Goal: Task Accomplishment & Management: Complete application form

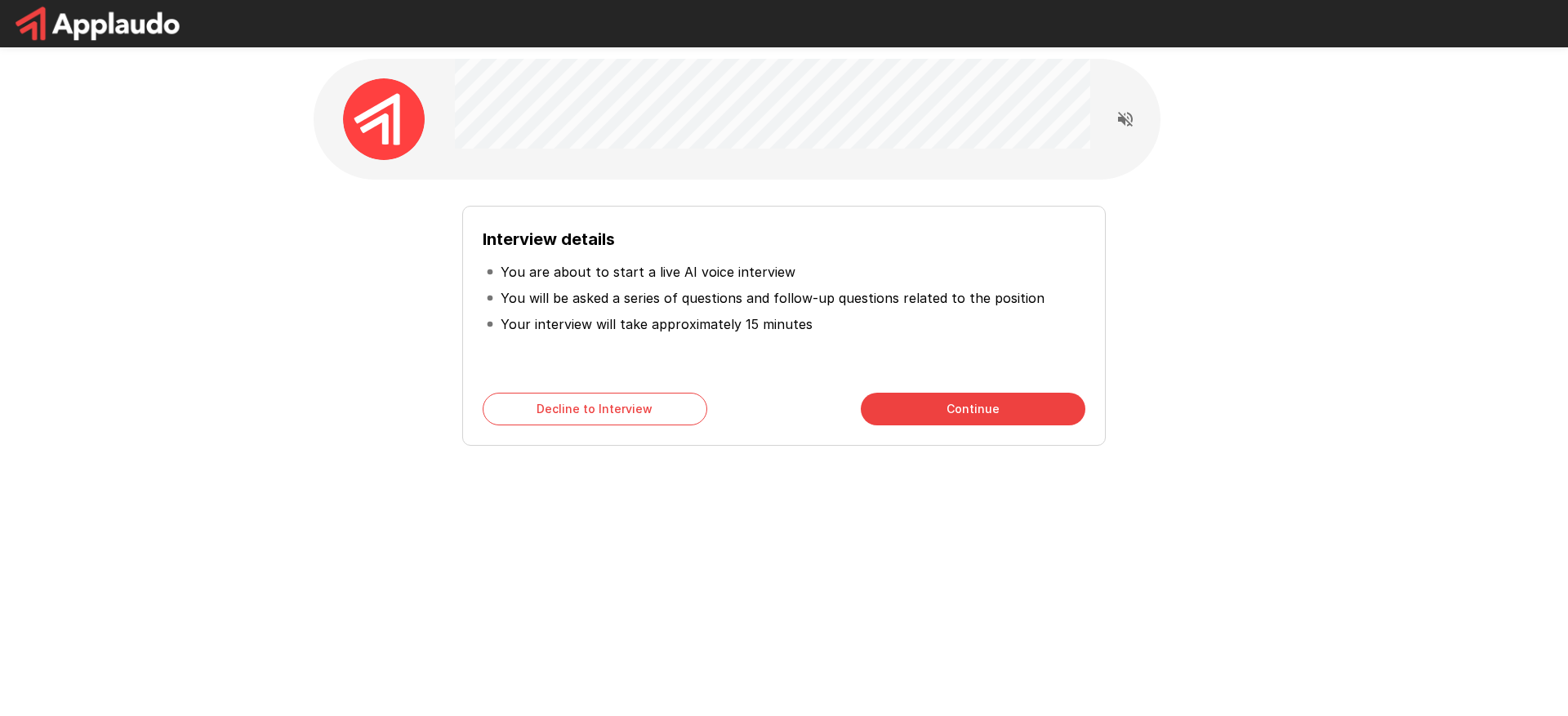
drag, startPoint x: 354, startPoint y: 355, endPoint x: 381, endPoint y: 356, distance: 27.0
click at [354, 356] on div "Interview details You are about to start a live AI voice interview You will be …" at bounding box center [784, 319] width 928 height 253
drag, startPoint x: 193, startPoint y: 128, endPoint x: 146, endPoint y: 1, distance: 135.4
click at [194, 128] on div "Interview details You are about to start a live AI voice interview You will be …" at bounding box center [784, 292] width 1568 height 583
click at [354, 319] on div "Interview details You are about to start a live AI voice interview You will be …" at bounding box center [784, 319] width 928 height 253
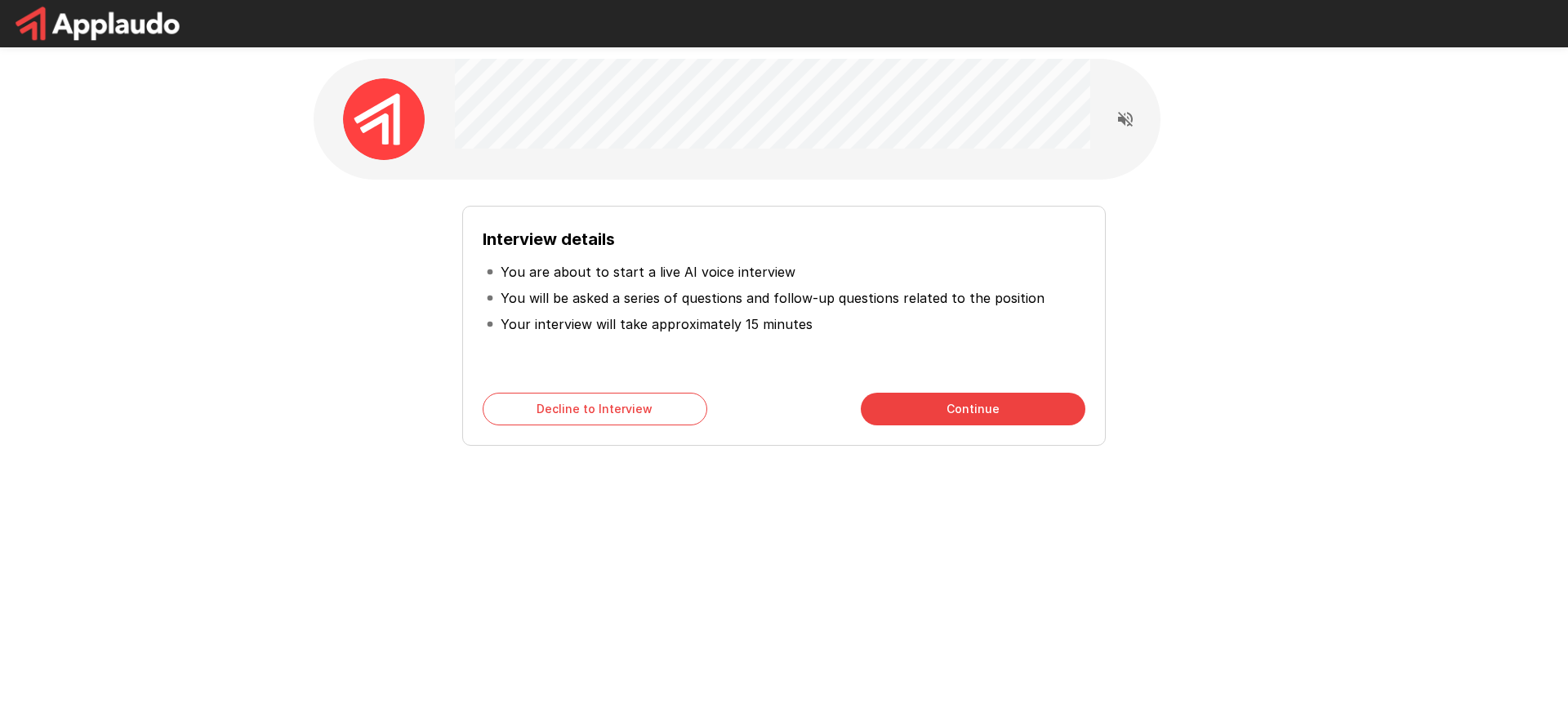
click at [949, 405] on button "Continue" at bounding box center [974, 410] width 225 height 33
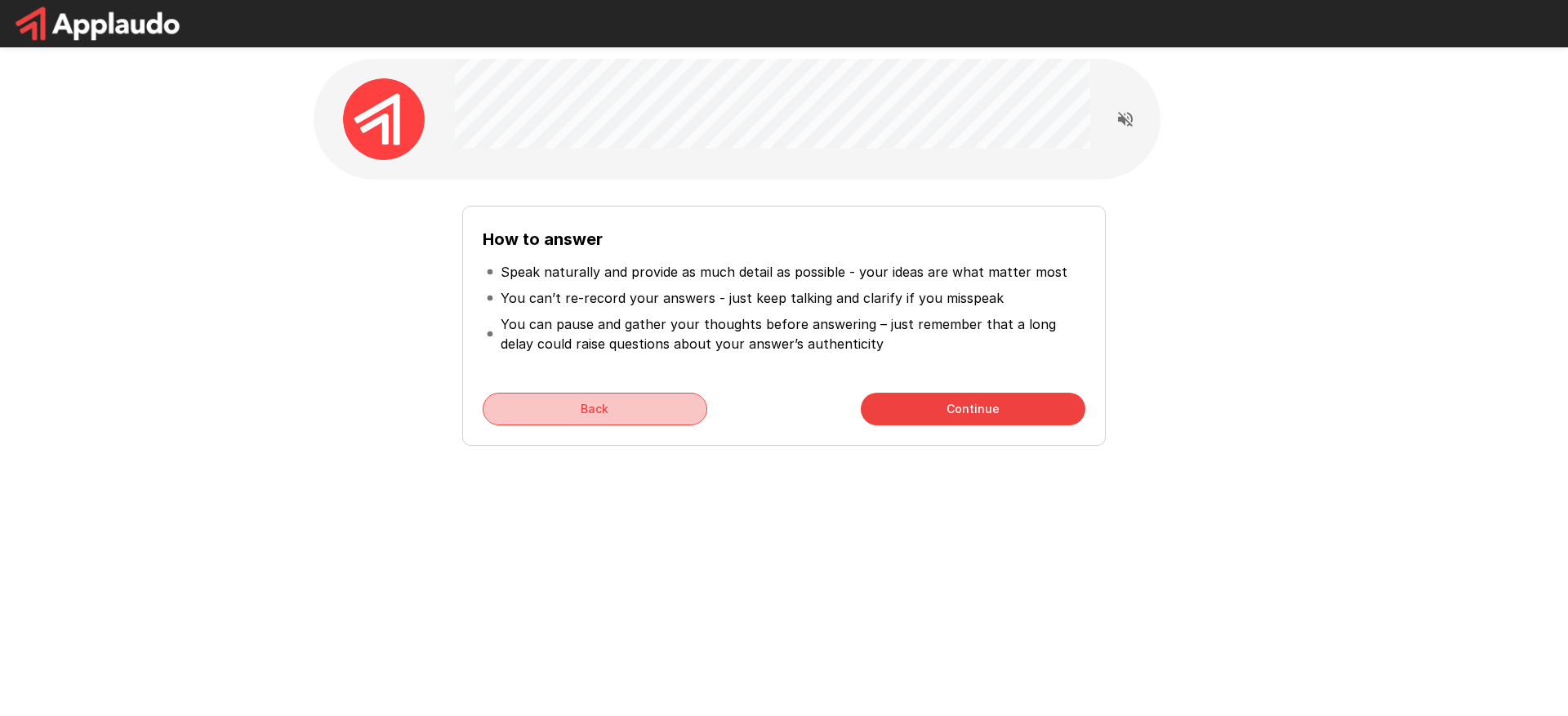
click at [616, 408] on button "Back" at bounding box center [595, 410] width 225 height 33
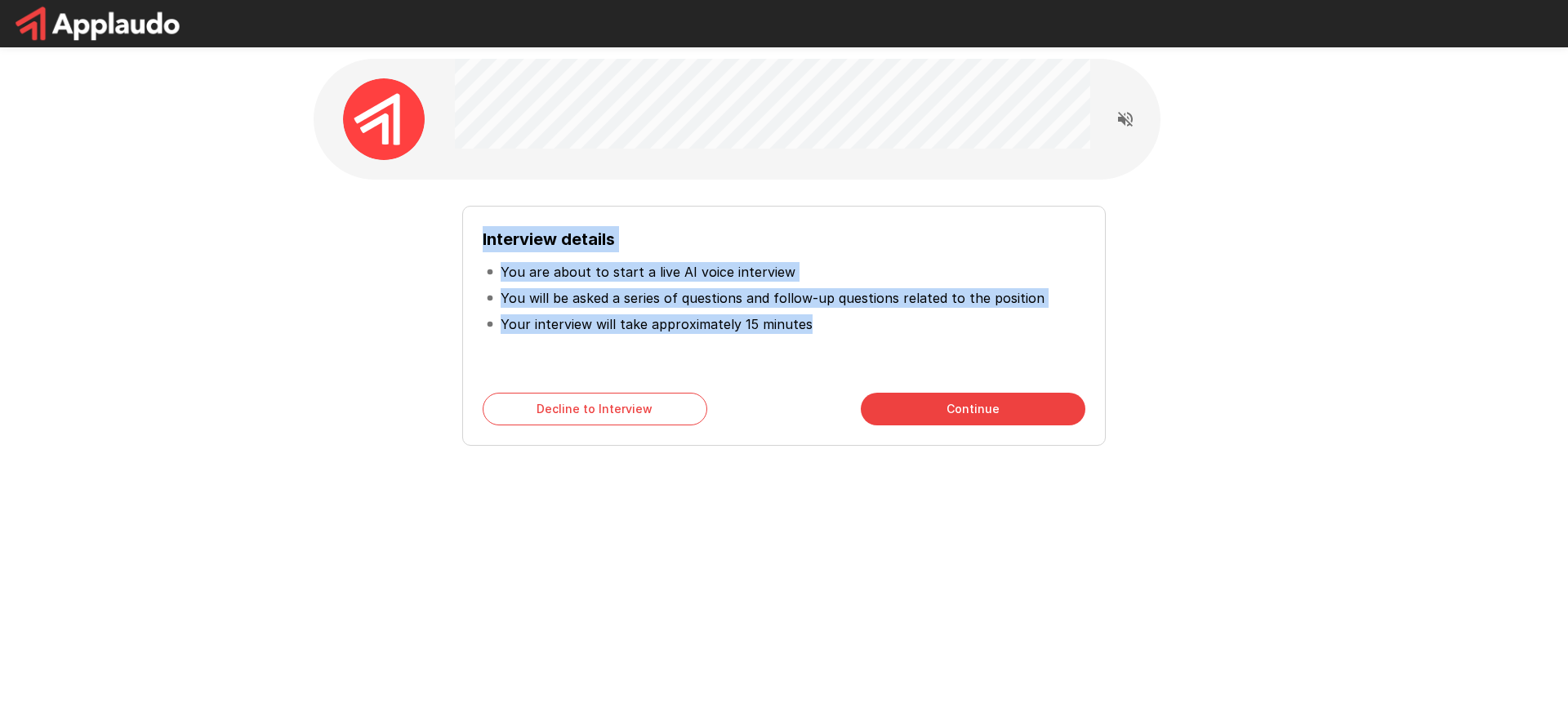
drag, startPoint x: 481, startPoint y: 235, endPoint x: 823, endPoint y: 345, distance: 359.3
click at [823, 345] on div "Interview details You are about to start a live AI voice interview You will be …" at bounding box center [784, 326] width 644 height 240
copy div "Interview details You are about to start a live AI voice interview You will be …"
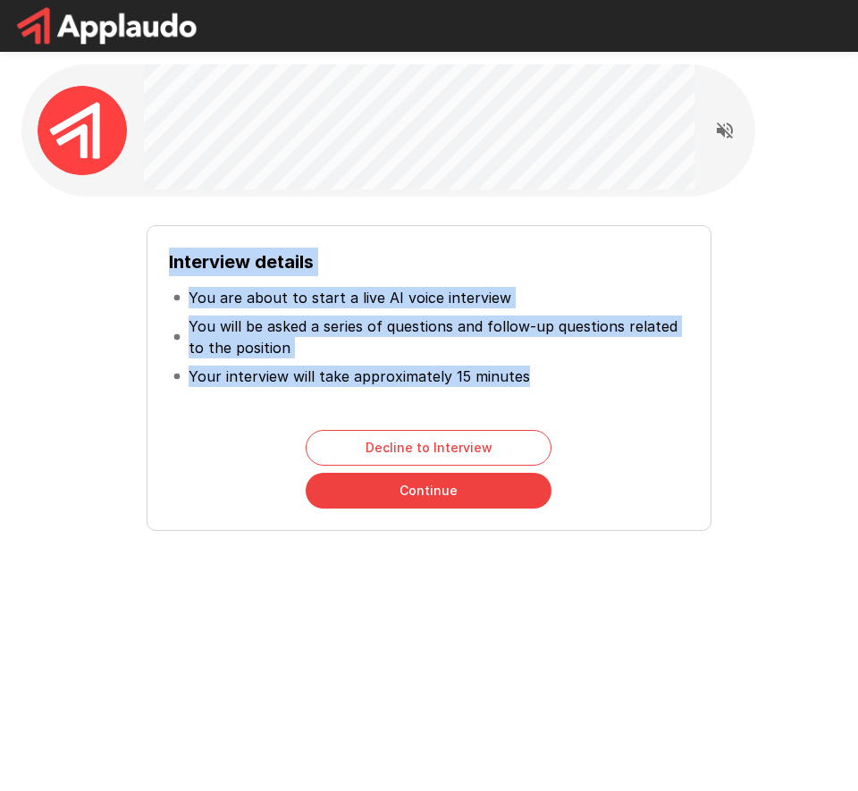
click at [574, 409] on div "Interview details You are about to start a live AI voice interview You will be …" at bounding box center [428, 377] width 565 height 305
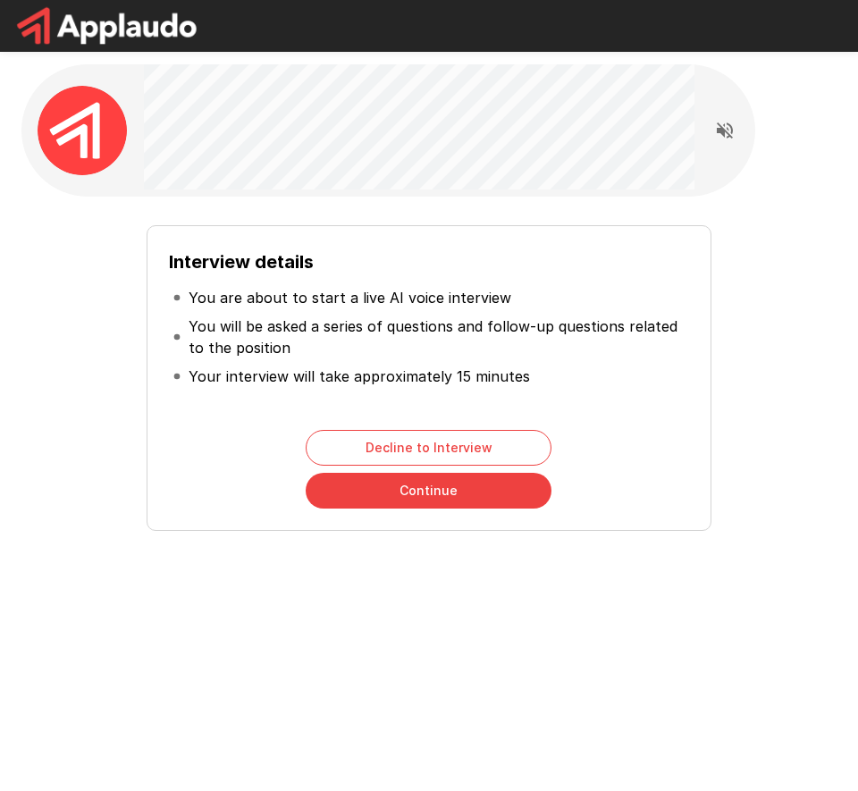
click at [494, 497] on button "Continue" at bounding box center [428, 491] width 246 height 36
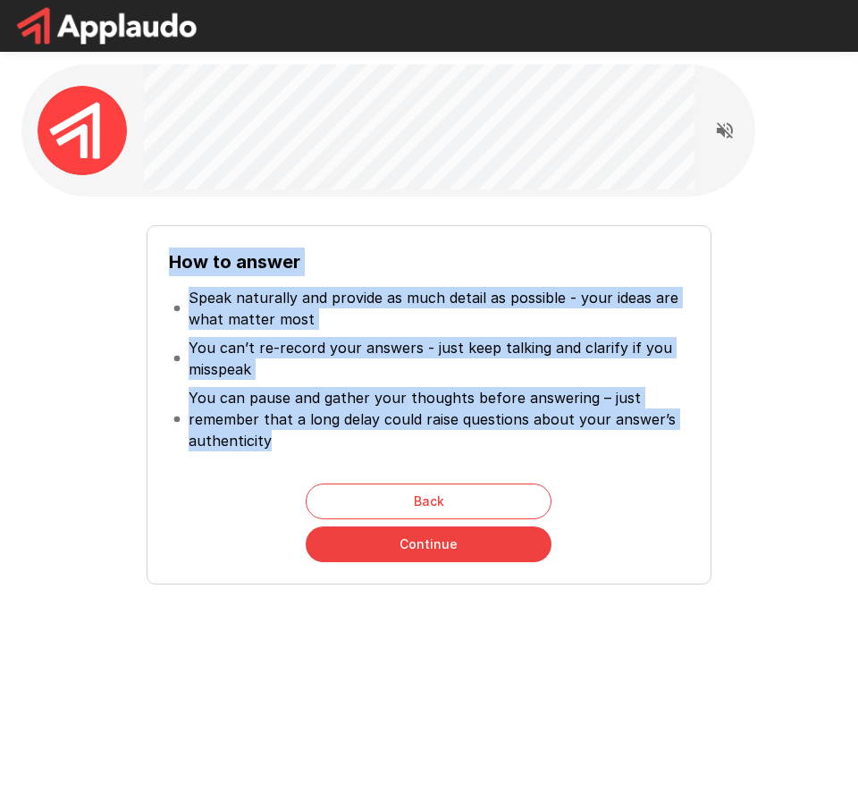
drag, startPoint x: 195, startPoint y: 270, endPoint x: 400, endPoint y: 435, distance: 263.7
click at [400, 435] on div "How to answer Speak naturally and provide as much detail as possible - your ide…" at bounding box center [429, 354] width 520 height 214
copy div "How to answer Speak naturally and provide as much detail as possible - your ide…"
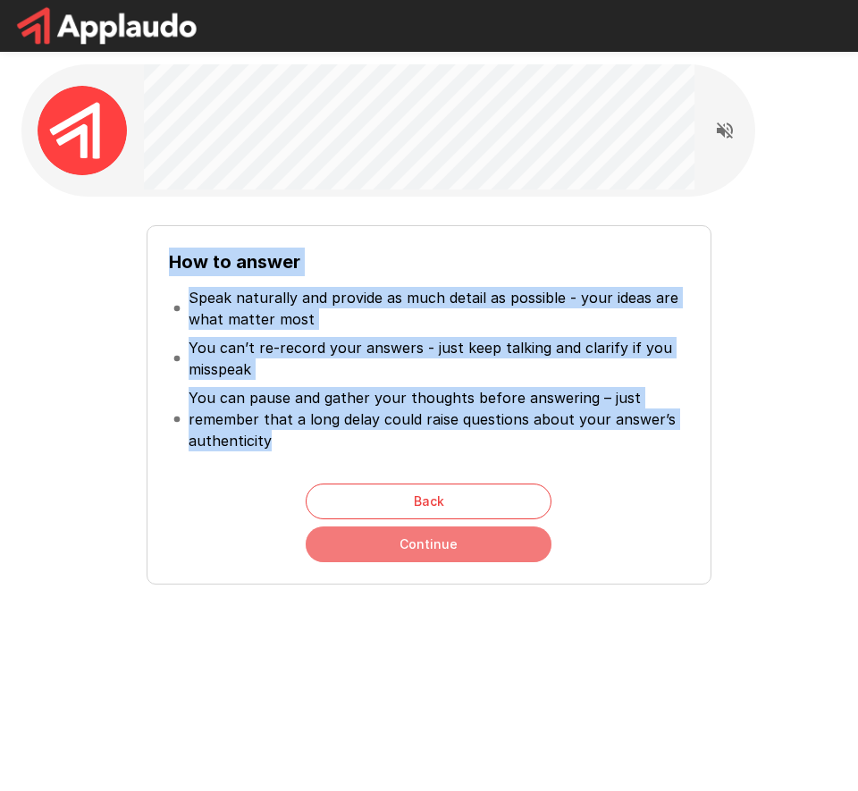
click at [466, 543] on button "Continue" at bounding box center [428, 544] width 246 height 36
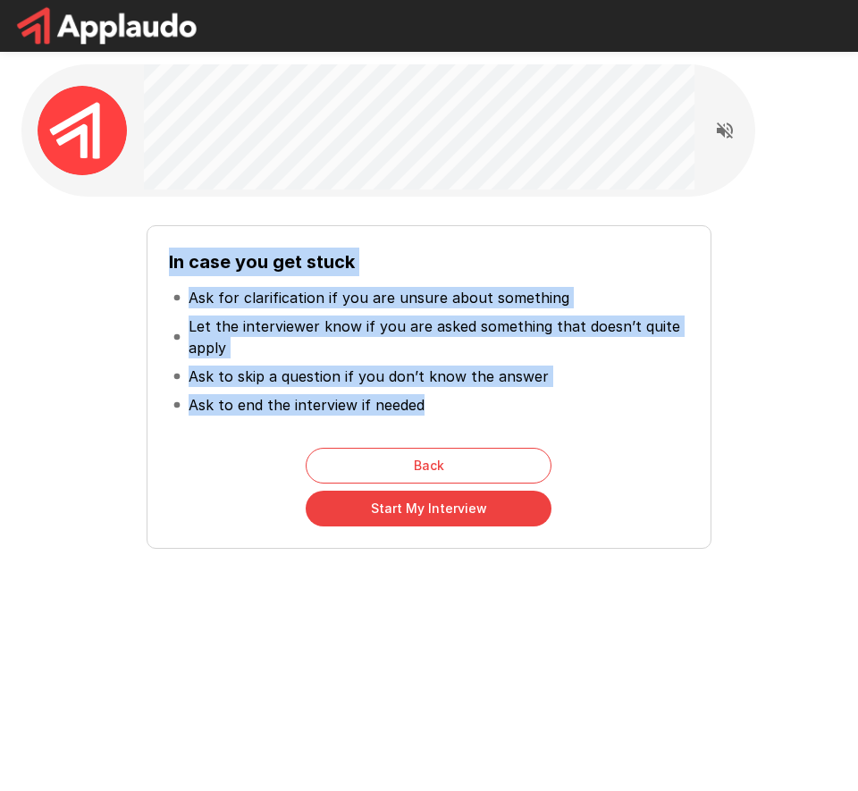
drag, startPoint x: 162, startPoint y: 255, endPoint x: 518, endPoint y: 433, distance: 398.3
click at [518, 433] on div "In case you get stuck Ask for clarification if you are unsure about something L…" at bounding box center [428, 386] width 565 height 323
copy div "In case you get stuck Ask for clarification if you are unsure about something L…"
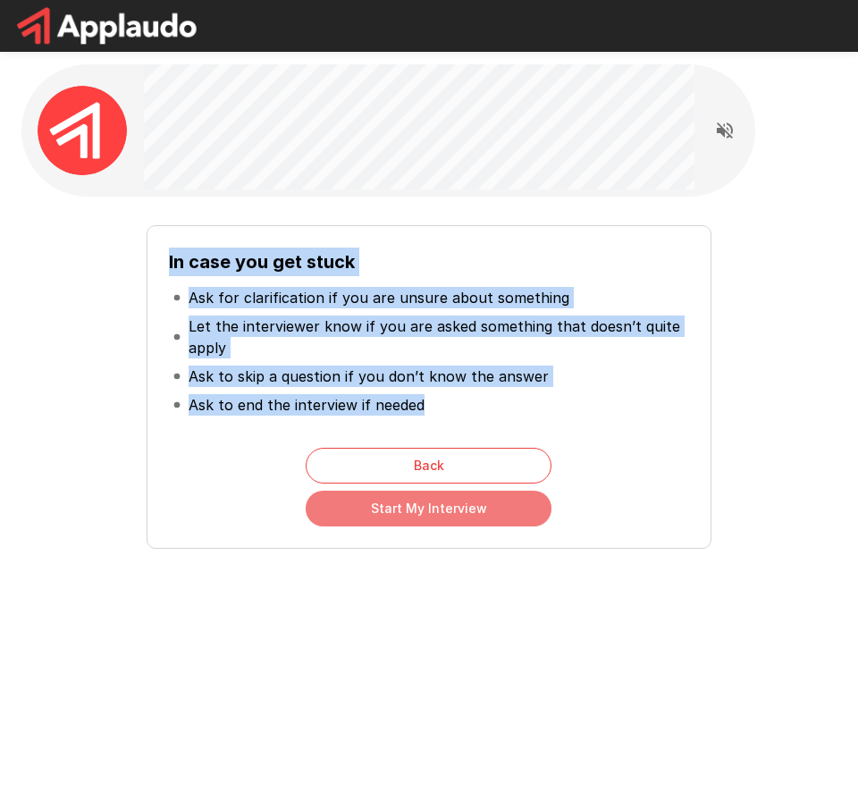
click at [456, 511] on button "Start My Interview" at bounding box center [428, 508] width 246 height 36
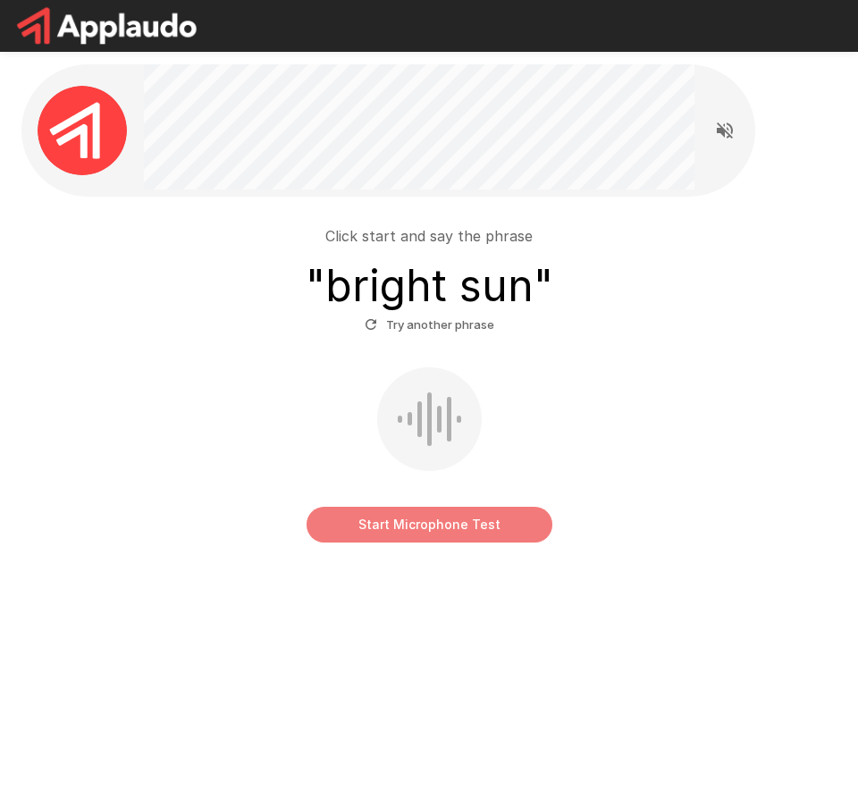
click at [486, 528] on button "Start Microphone Test" at bounding box center [429, 524] width 246 height 36
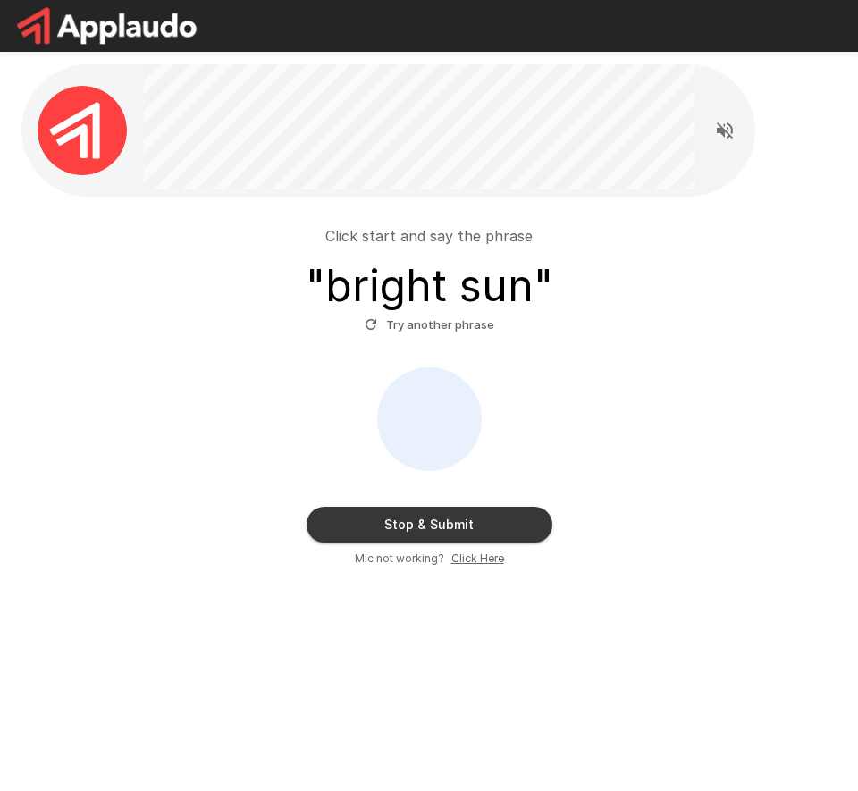
click at [492, 525] on button "Stop & Submit" at bounding box center [429, 524] width 246 height 36
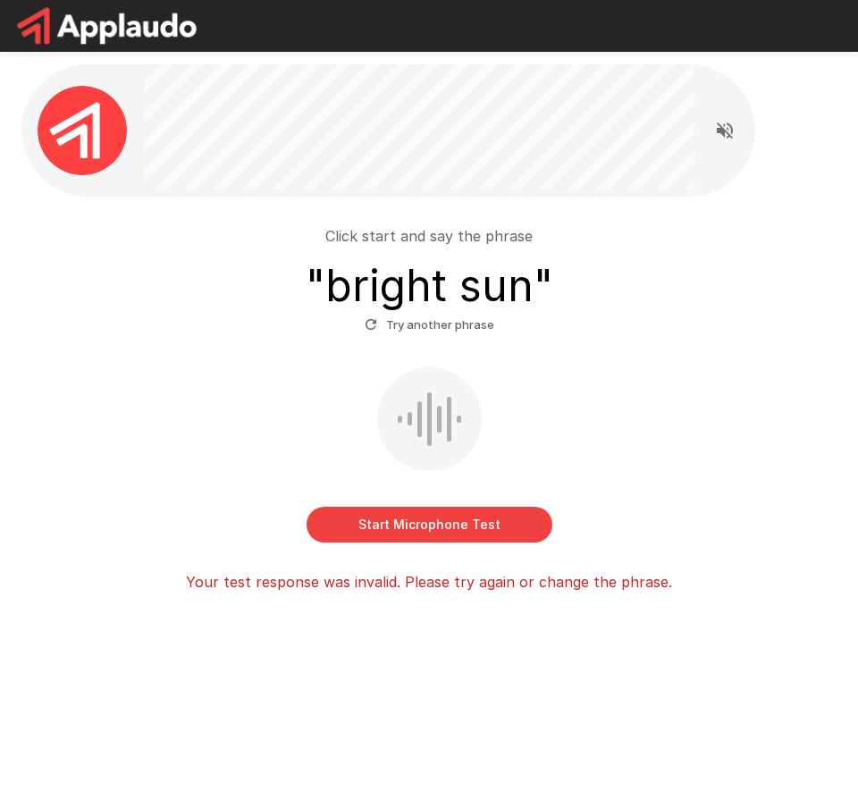
click at [473, 527] on button "Start Microphone Test" at bounding box center [429, 524] width 246 height 36
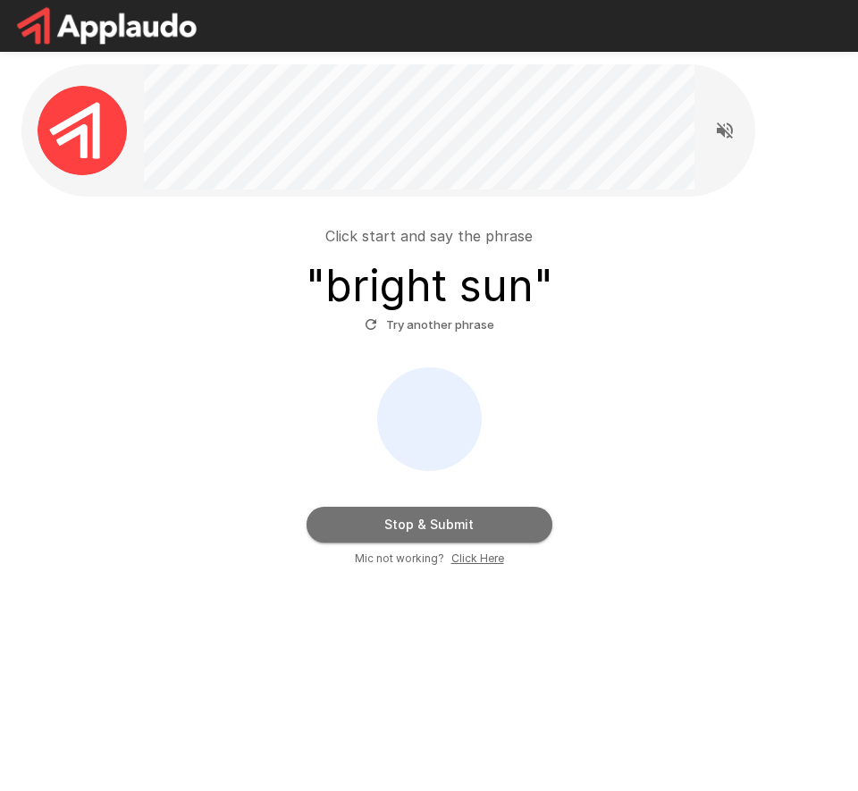
click at [473, 527] on button "Stop & Submit" at bounding box center [429, 524] width 246 height 36
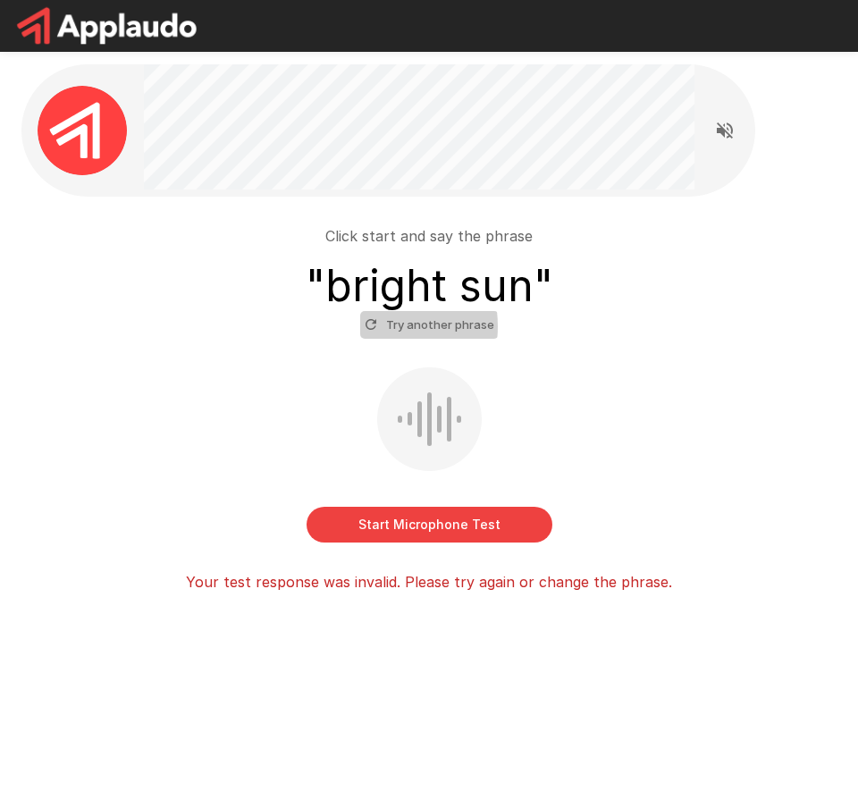
click at [371, 326] on icon "button" at bounding box center [371, 324] width 16 height 16
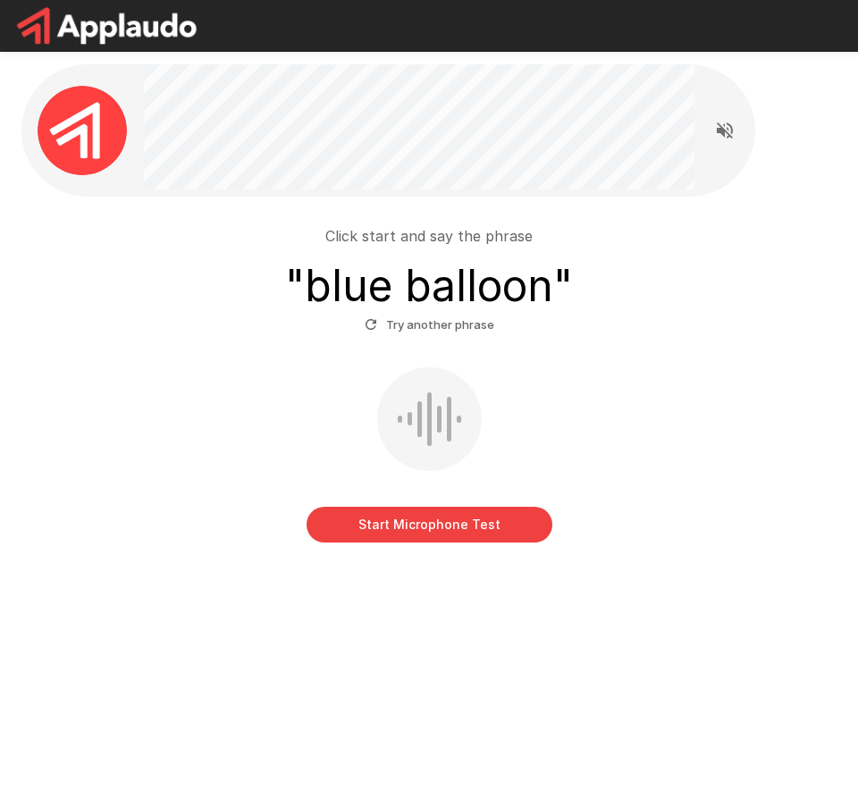
click at [471, 530] on button "Start Microphone Test" at bounding box center [429, 524] width 246 height 36
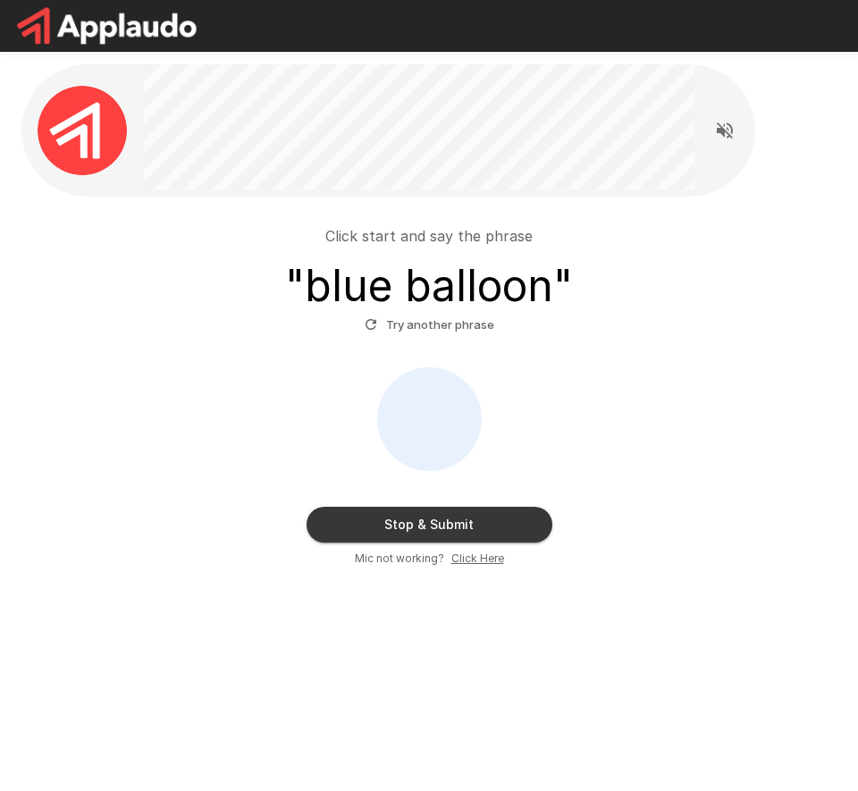
click at [471, 522] on button "Stop & Submit" at bounding box center [429, 524] width 246 height 36
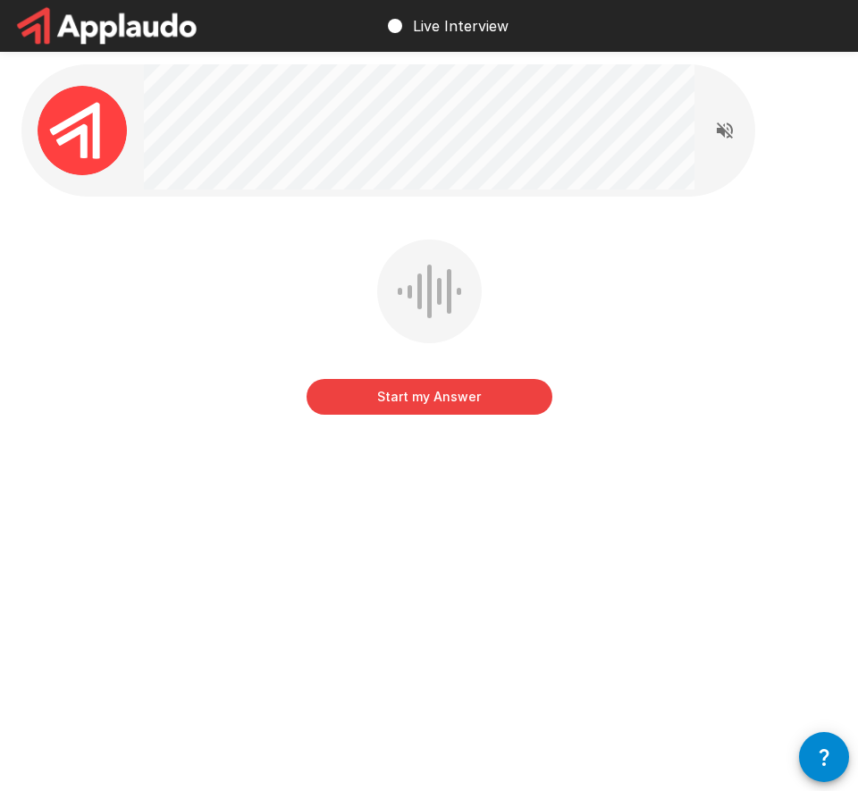
click at [829, 743] on button "button" at bounding box center [824, 757] width 50 height 50
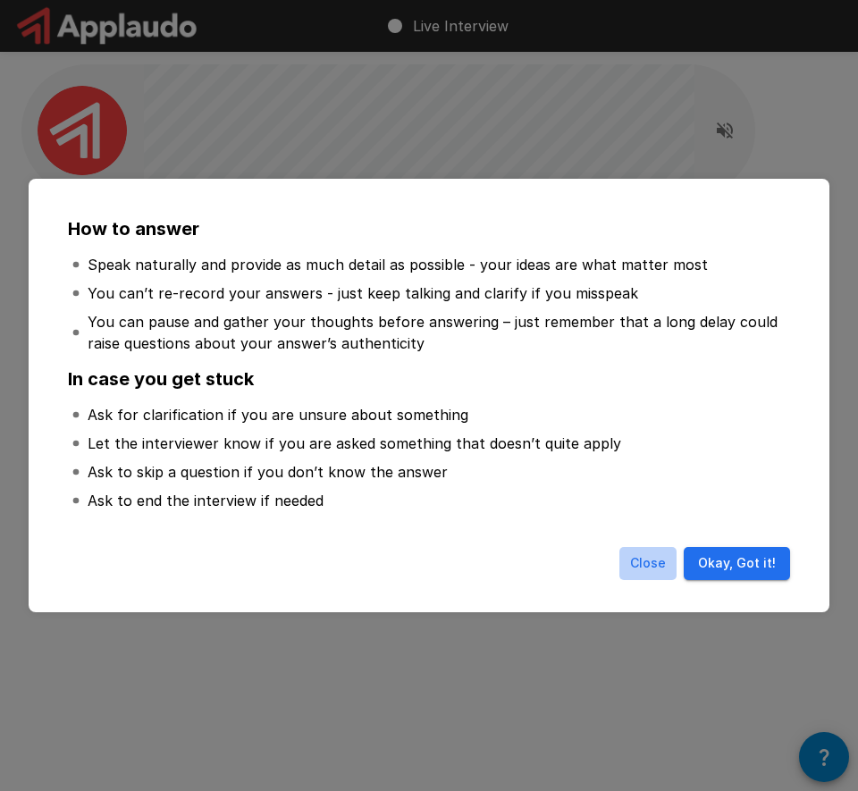
click at [651, 567] on button "Close" at bounding box center [647, 563] width 57 height 33
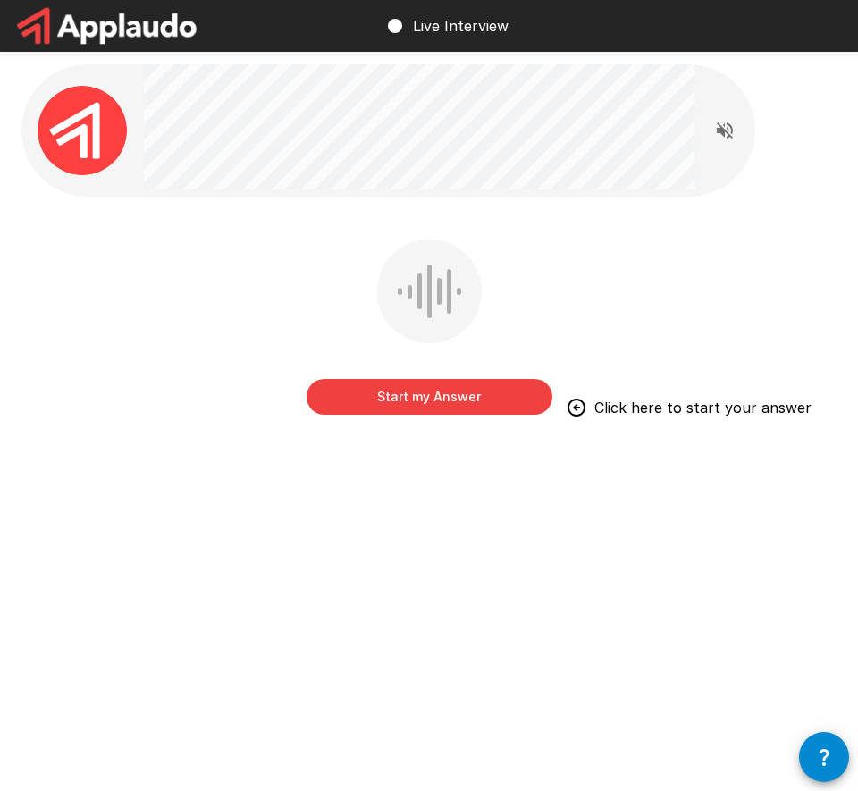
click at [428, 395] on button "Start my Answer" at bounding box center [429, 397] width 246 height 36
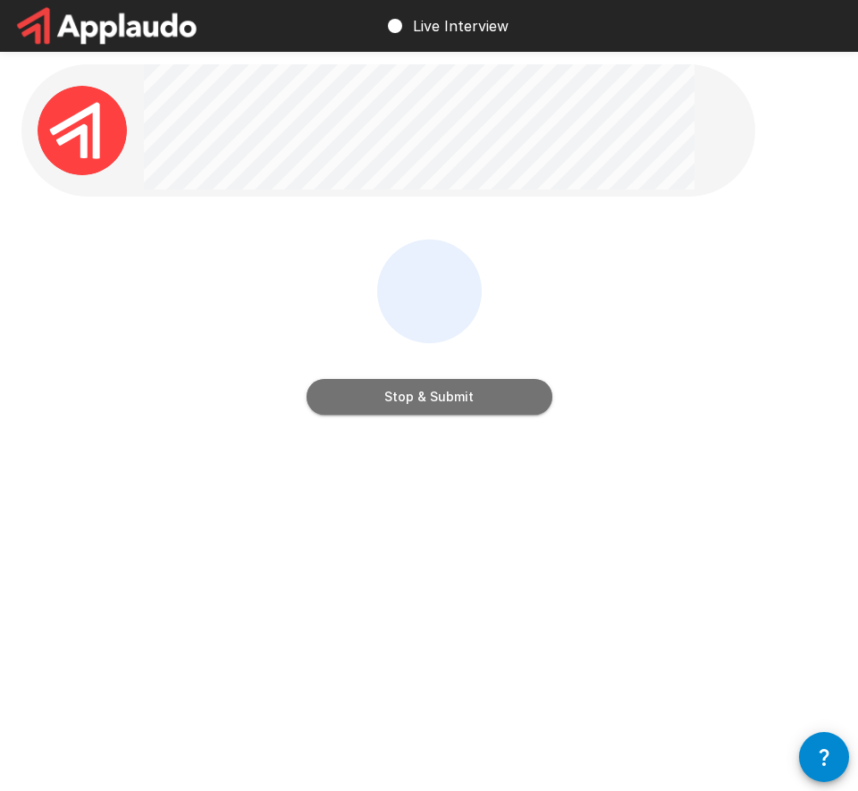
click at [454, 394] on button "Stop & Submit" at bounding box center [429, 397] width 246 height 36
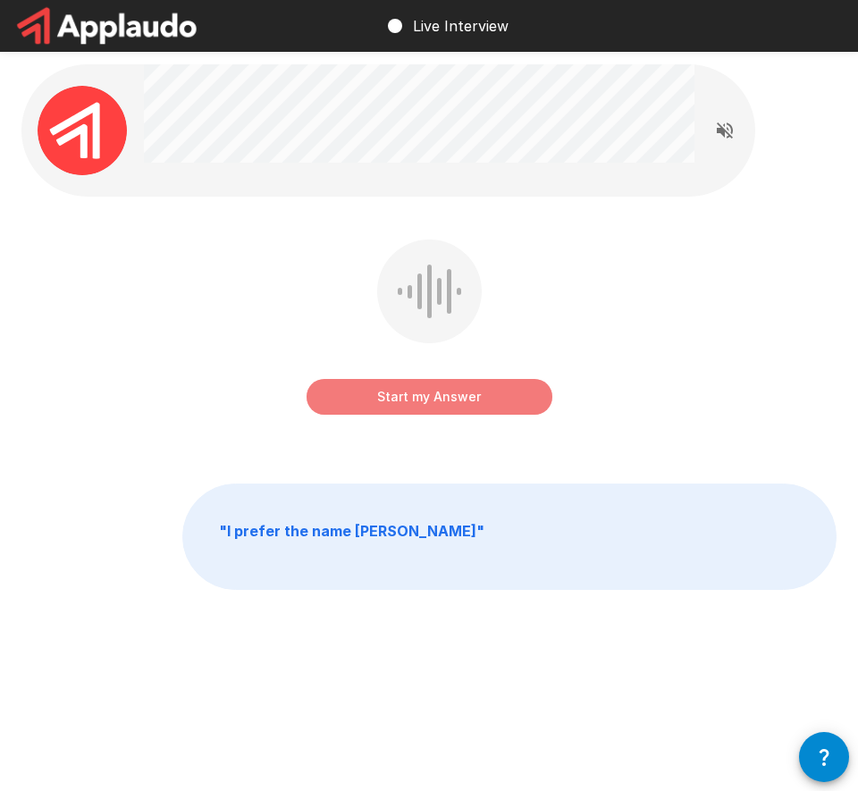
click at [450, 397] on button "Start my Answer" at bounding box center [429, 397] width 246 height 36
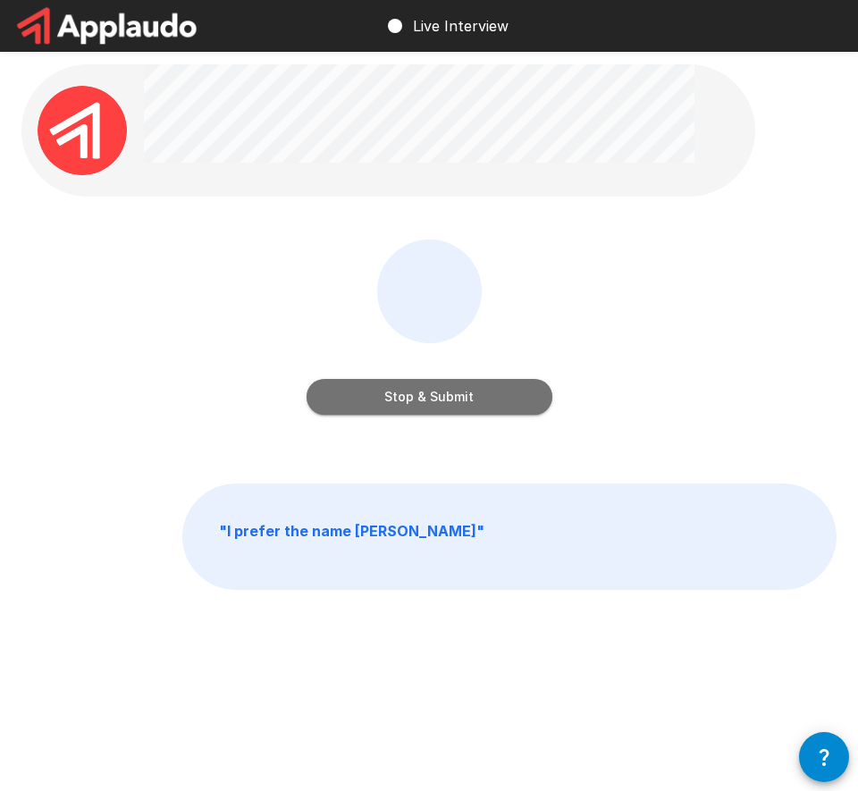
click at [436, 394] on button "Stop & Submit" at bounding box center [429, 397] width 246 height 36
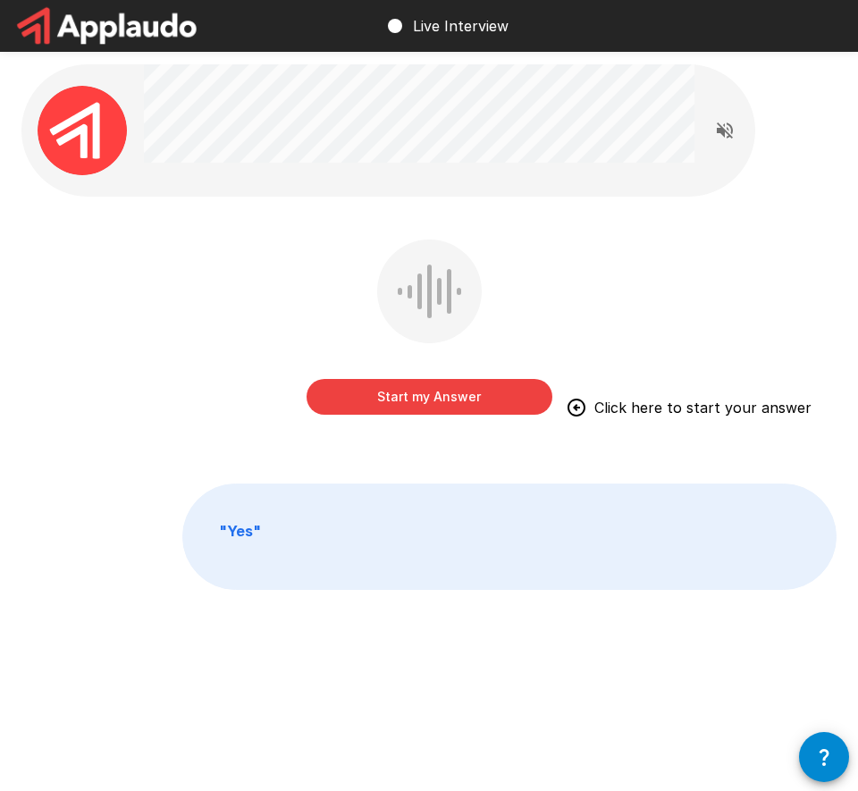
click at [493, 402] on button "Start my Answer" at bounding box center [429, 397] width 246 height 36
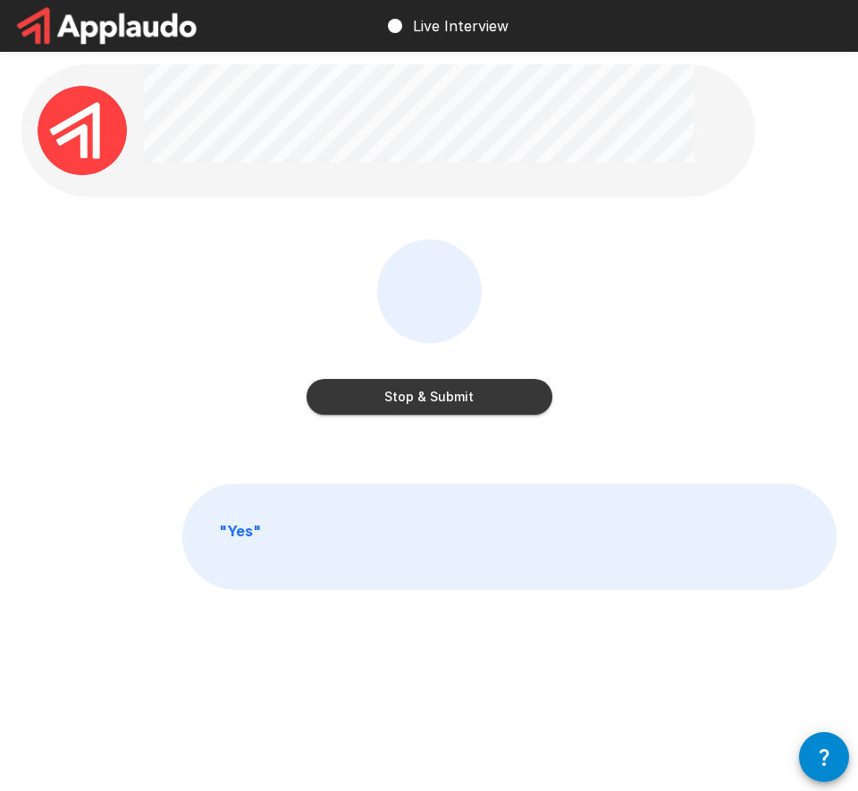
click at [468, 397] on button "Stop & Submit" at bounding box center [429, 397] width 246 height 36
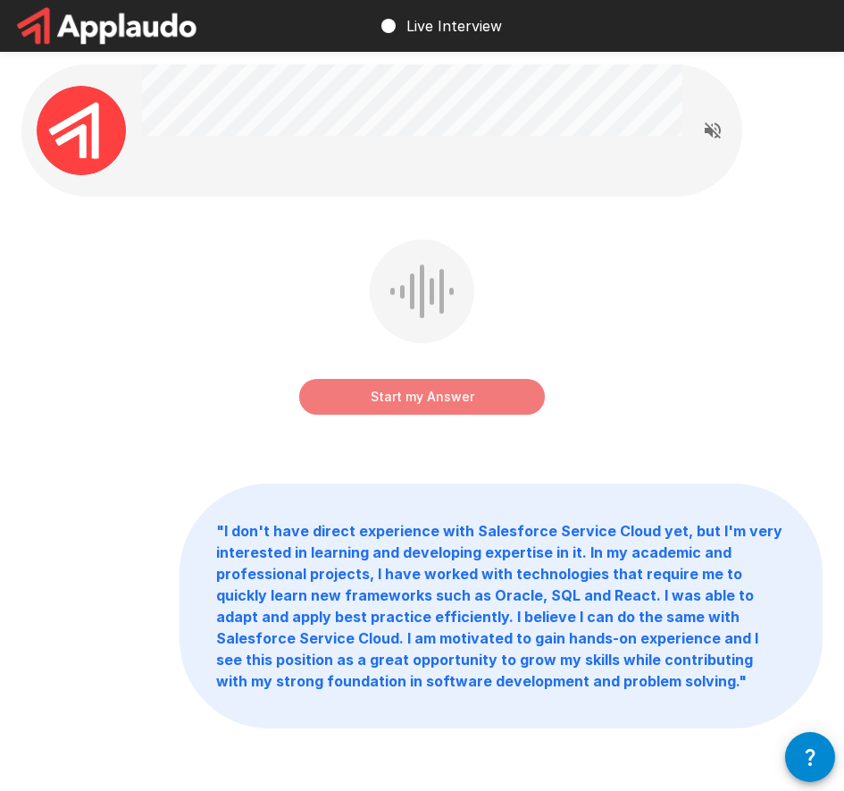
click at [431, 401] on button "Start my Answer" at bounding box center [422, 397] width 246 height 36
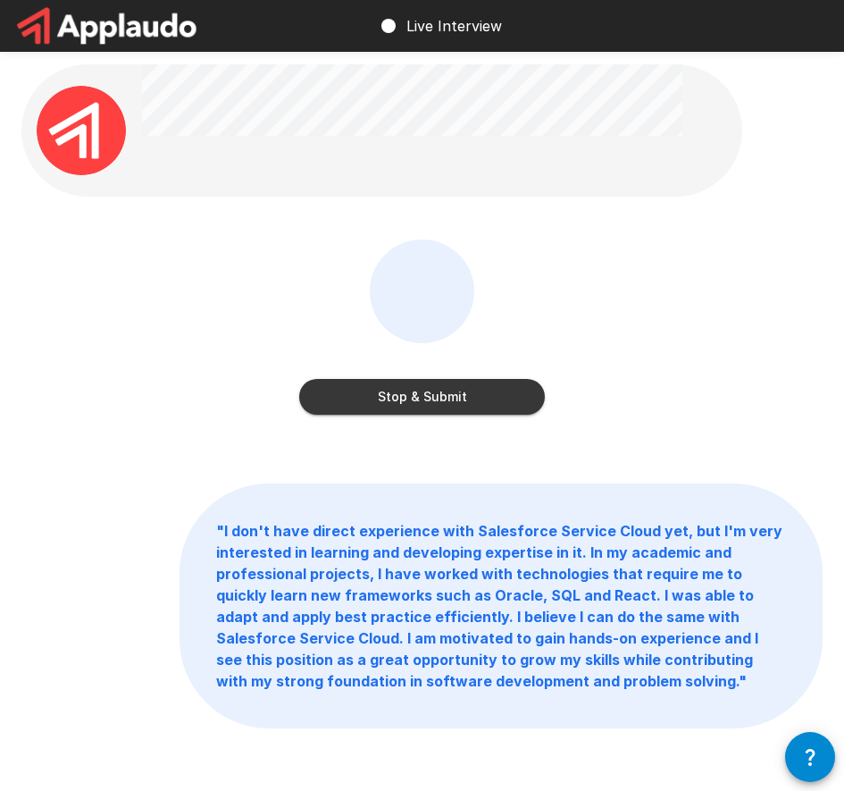
click at [435, 399] on button "Stop & Submit" at bounding box center [422, 397] width 246 height 36
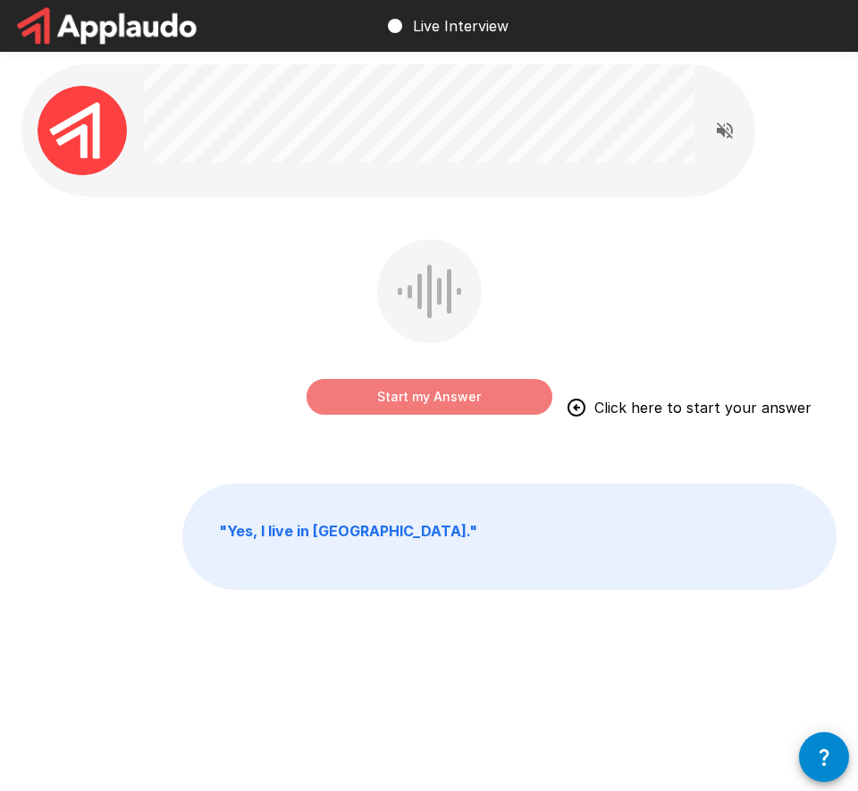
click at [470, 399] on button "Start my Answer" at bounding box center [429, 397] width 246 height 36
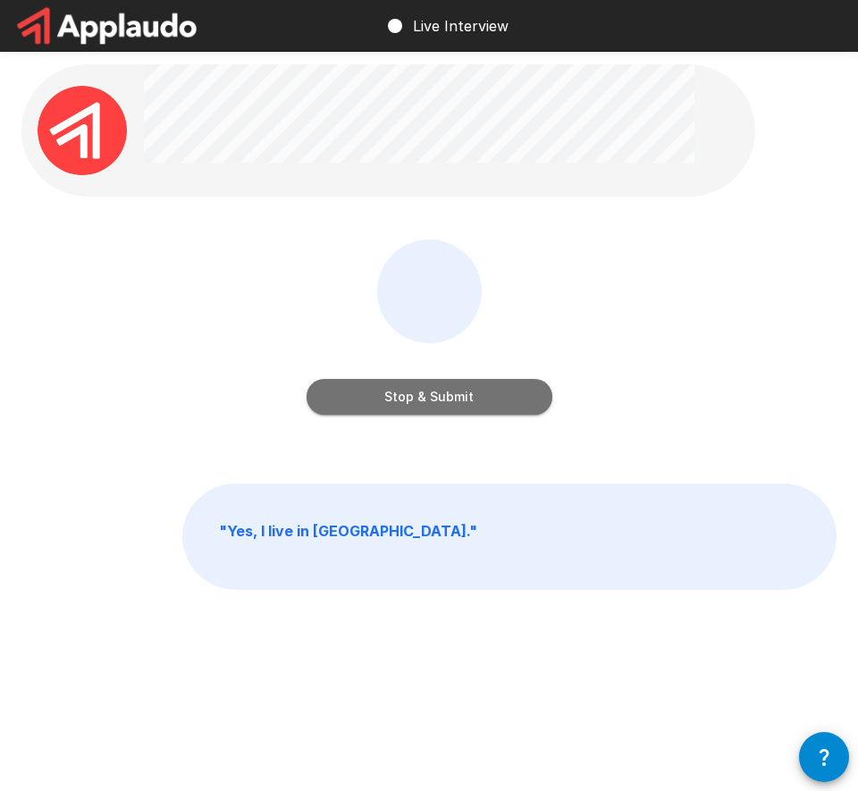
click at [462, 401] on button "Stop & Submit" at bounding box center [429, 397] width 246 height 36
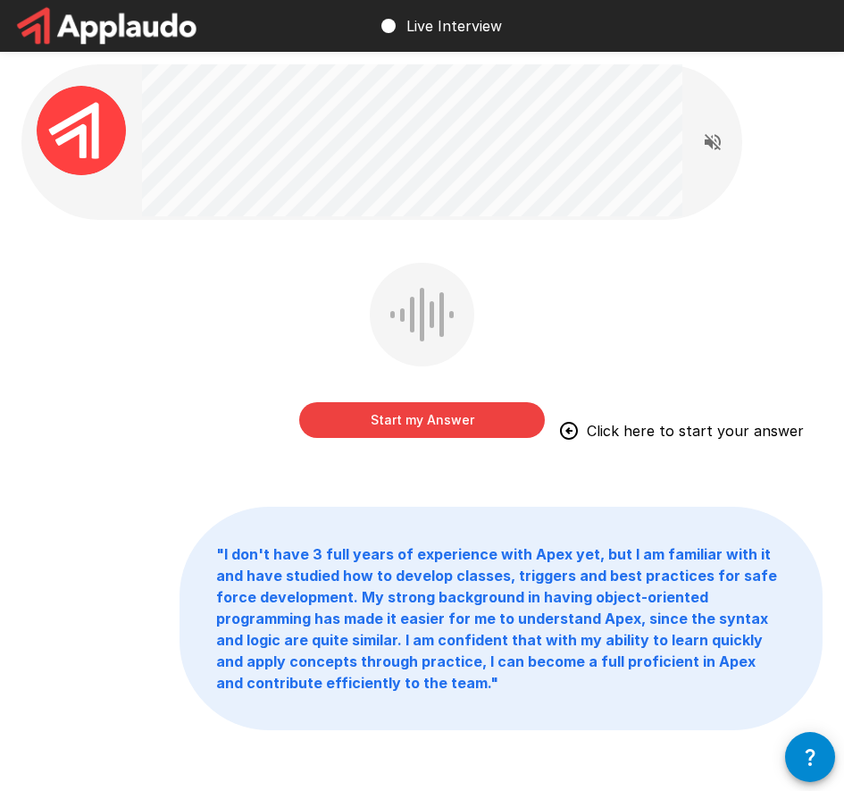
click at [414, 415] on button "Start my Answer" at bounding box center [422, 420] width 246 height 36
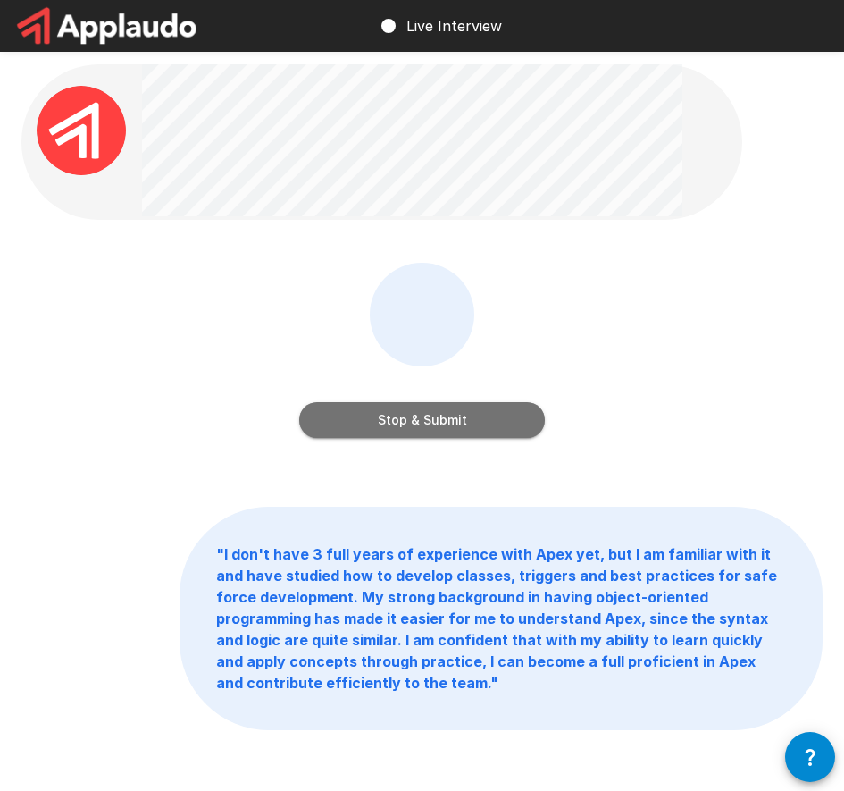
click at [442, 422] on button "Stop & Submit" at bounding box center [422, 420] width 246 height 36
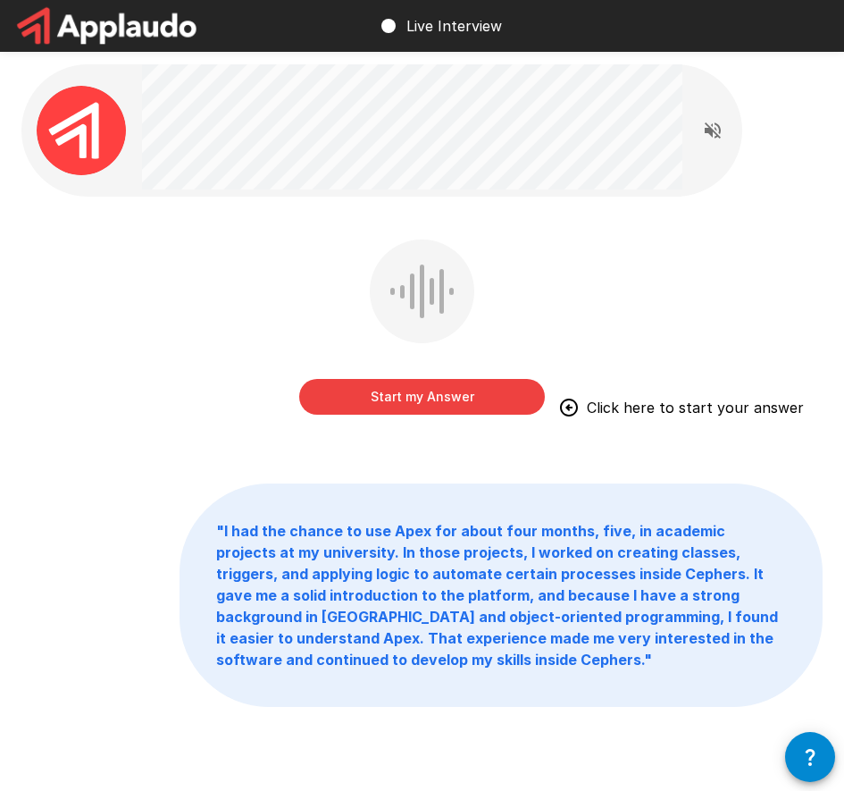
click at [439, 395] on button "Start my Answer" at bounding box center [422, 397] width 246 height 36
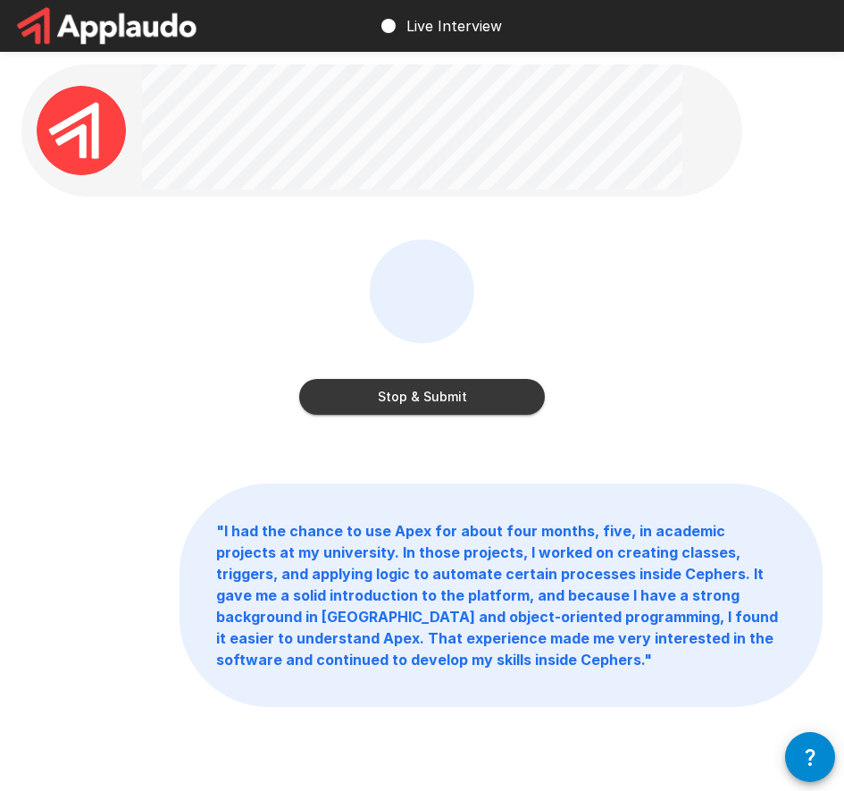
click at [431, 399] on button "Stop & Submit" at bounding box center [422, 397] width 246 height 36
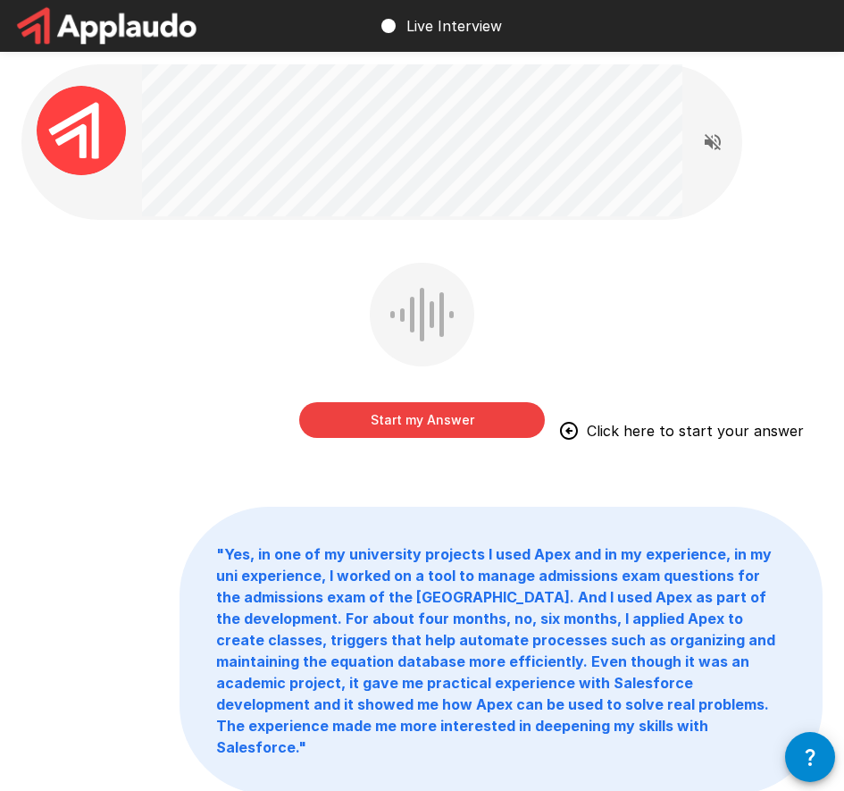
click at [456, 420] on button "Start my Answer" at bounding box center [422, 420] width 246 height 36
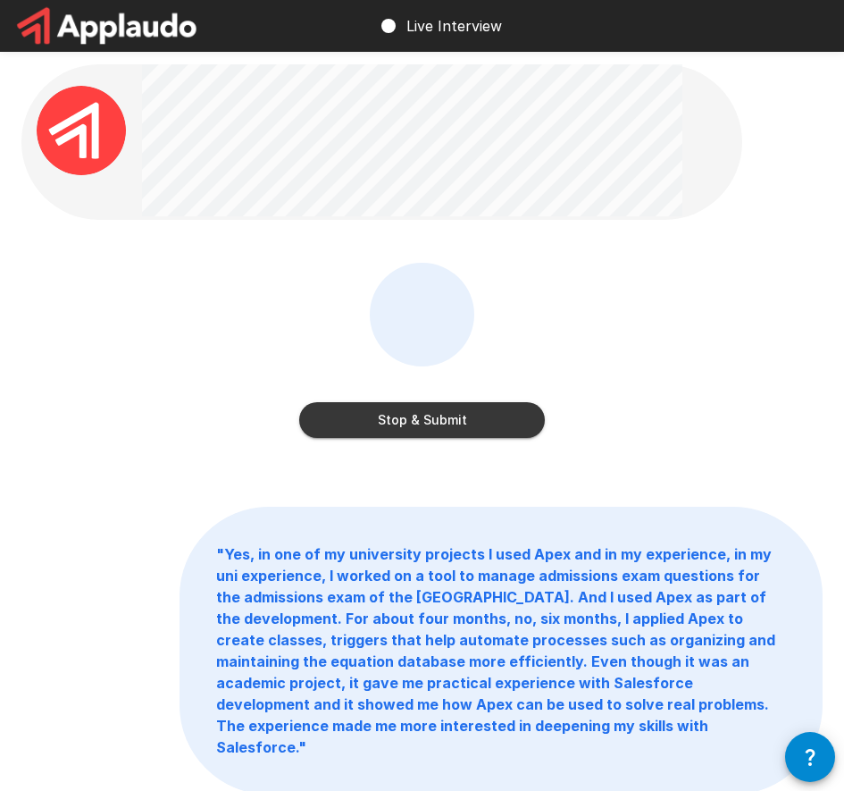
click at [474, 424] on button "Stop & Submit" at bounding box center [422, 420] width 246 height 36
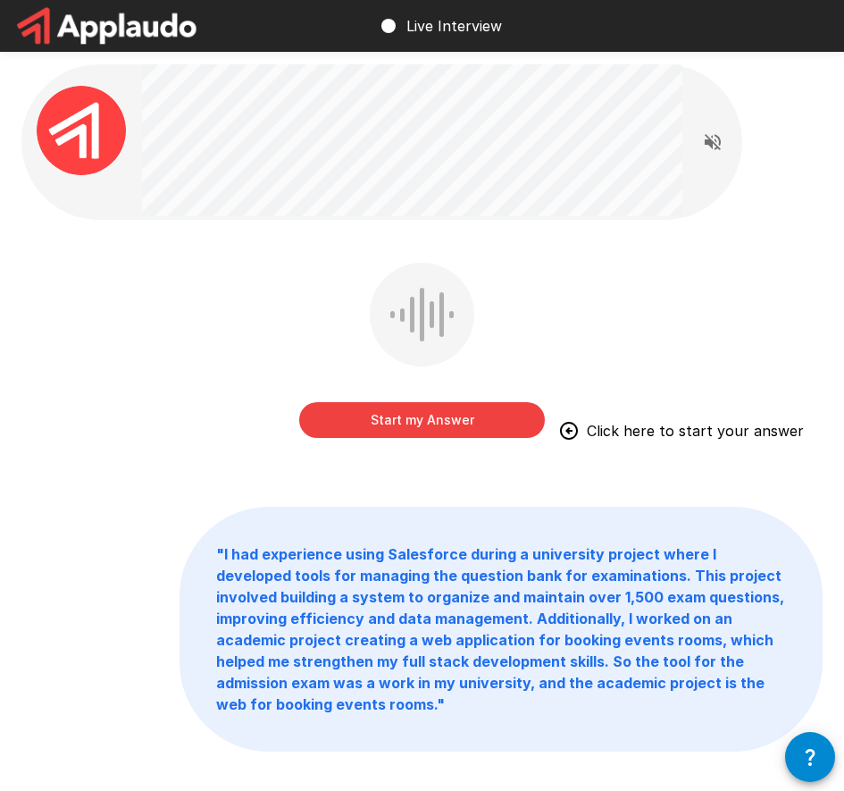
click at [447, 420] on button "Start my Answer" at bounding box center [422, 420] width 246 height 36
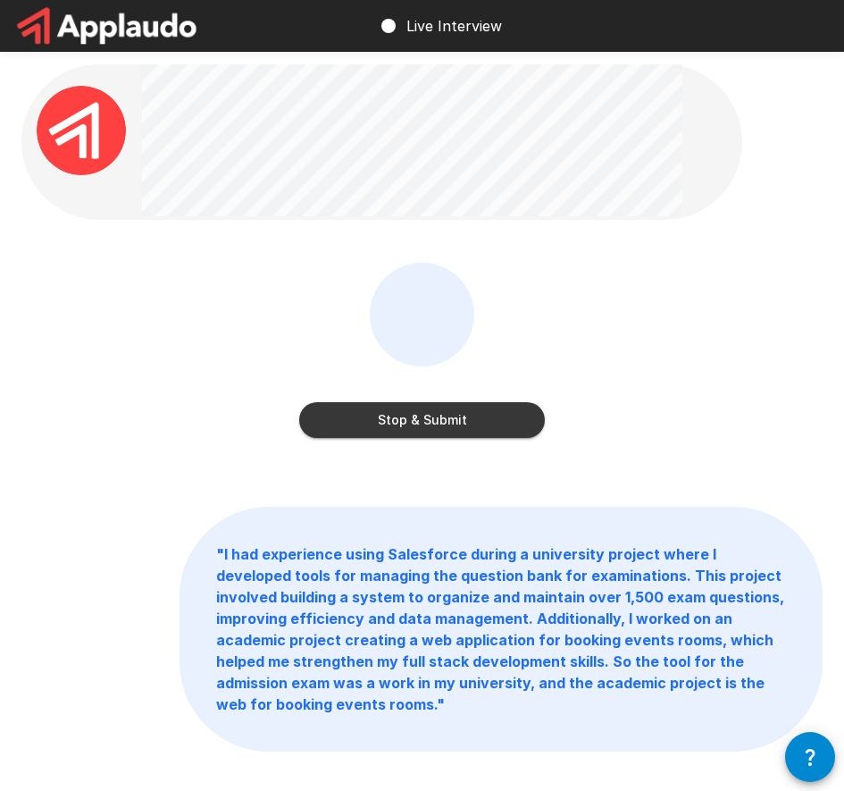
click at [474, 419] on button "Stop & Submit" at bounding box center [422, 420] width 246 height 36
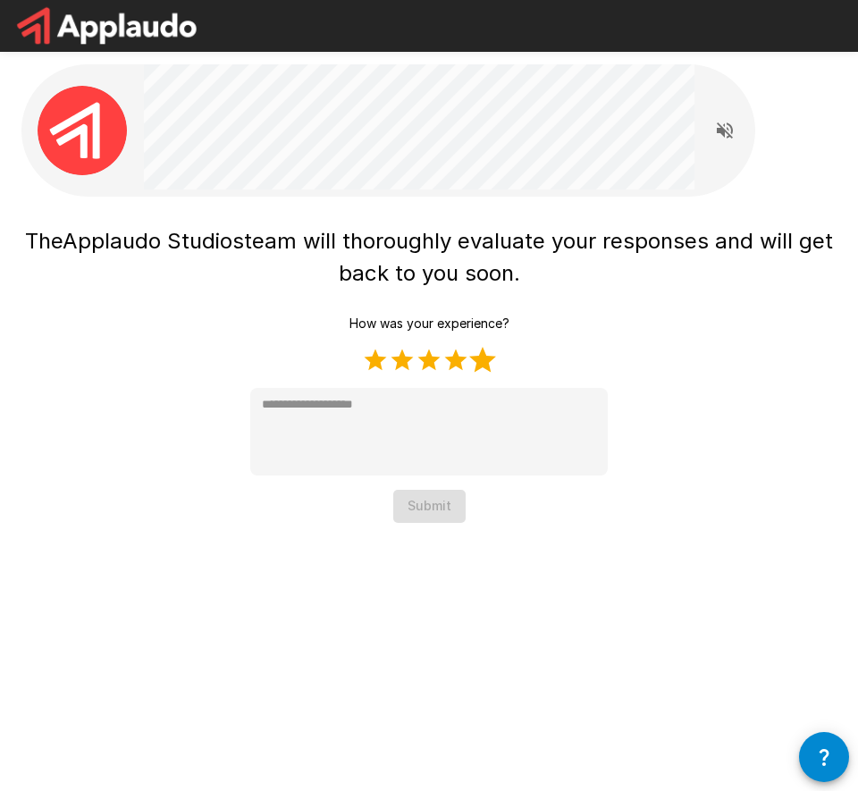
click at [485, 359] on label "5 Stars" at bounding box center [482, 360] width 27 height 27
type textarea "*"
click at [430, 498] on button "Submit" at bounding box center [429, 506] width 72 height 33
